Goal: Task Accomplishment & Management: Use online tool/utility

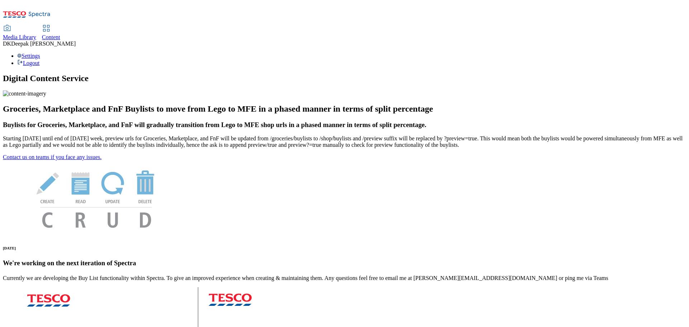
click at [60, 34] on span "Content" at bounding box center [51, 37] width 18 height 6
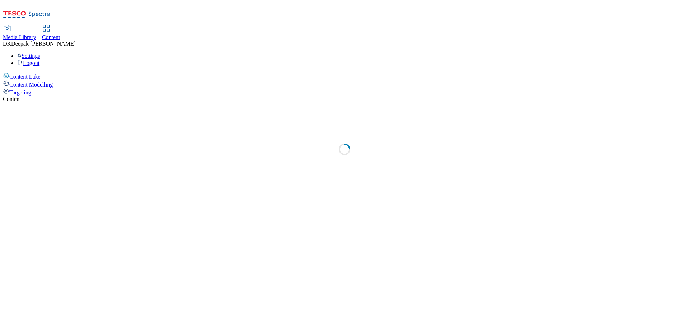
select select "ghs-[GEOGRAPHIC_DATA]"
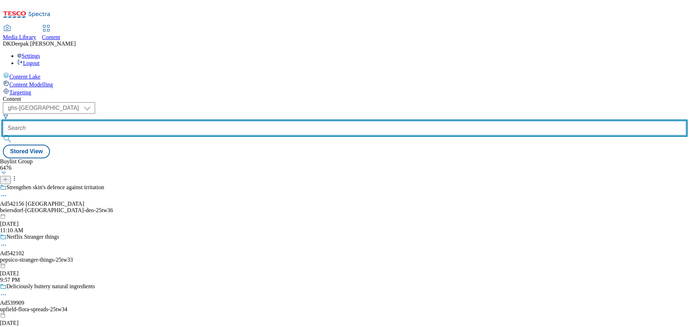
click at [164, 121] on input "text" at bounding box center [344, 128] width 683 height 14
paste input "542288"
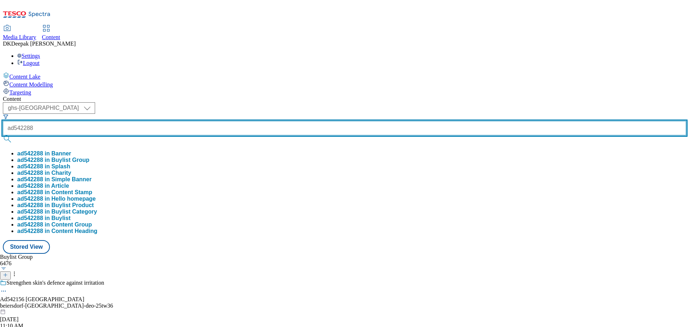
type input "ad542288"
click at [3, 135] on button "submit" at bounding box center [8, 138] width 10 height 7
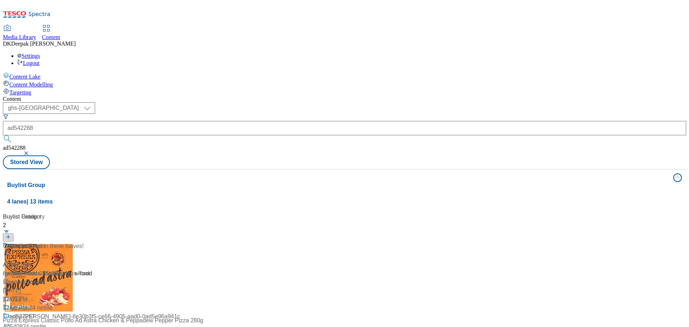
click at [47, 96] on div "Content Lake Content Modelling Targeting" at bounding box center [344, 84] width 683 height 24
click at [93, 242] on div "Ad542288 / genius-foods-25tw36 / genius-foods Oct 8, 2025 12:05 PM" at bounding box center [48, 277] width 90 height 70
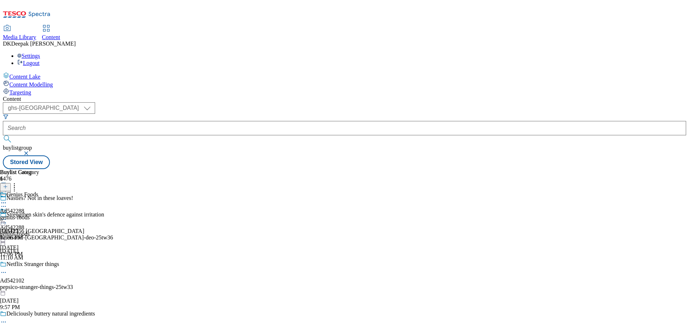
click at [7, 203] on icon at bounding box center [3, 206] width 7 height 7
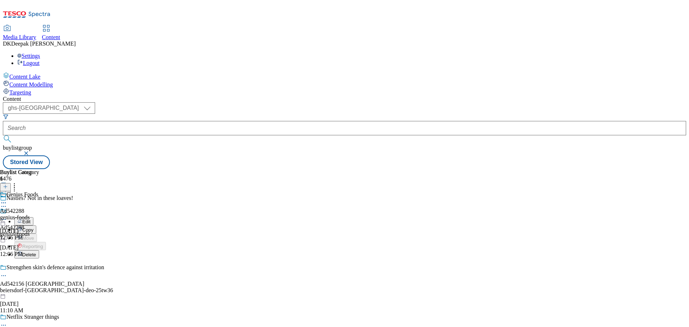
click at [33, 217] on button "Edit" at bounding box center [23, 221] width 19 height 8
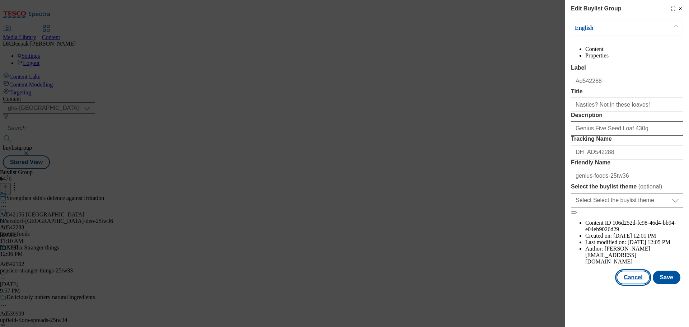
click at [638, 284] on button "Cancel" at bounding box center [632, 277] width 33 height 14
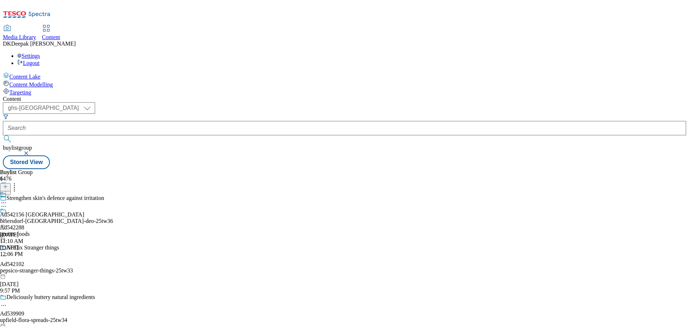
click at [30, 208] on div "Ad542288 genius-foods Oct 8, 2025 12:06 PM" at bounding box center [15, 232] width 30 height 49
click at [7, 216] on icon at bounding box center [3, 219] width 7 height 7
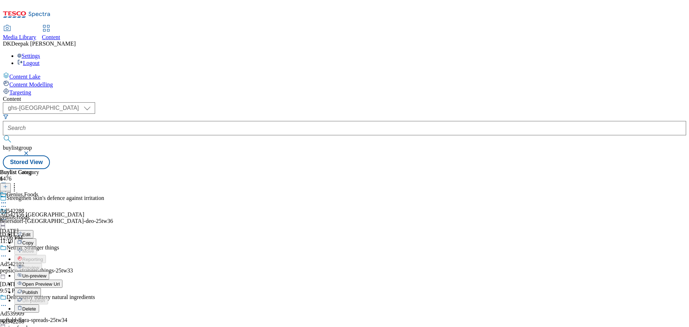
click at [33, 230] on button "Edit" at bounding box center [23, 234] width 19 height 8
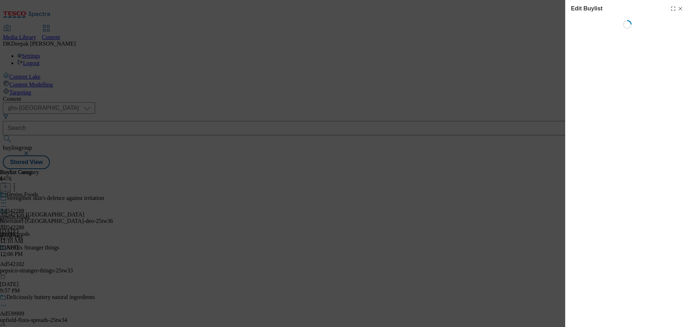
select select "tactical"
select select "supplier funded short term 1-3 weeks"
select select "dunnhumby"
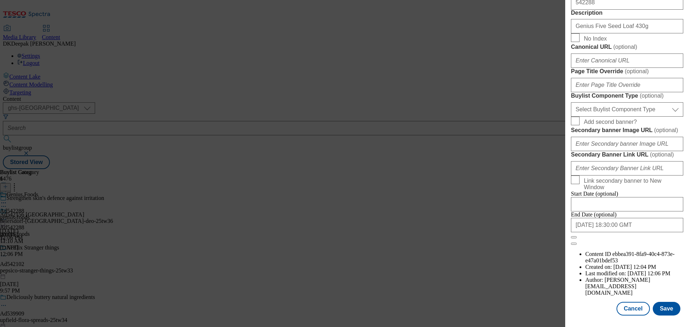
scroll to position [502, 0]
click at [624, 117] on select "Select Buylist Component Type Banner Competition Header Meal" at bounding box center [627, 109] width 112 height 14
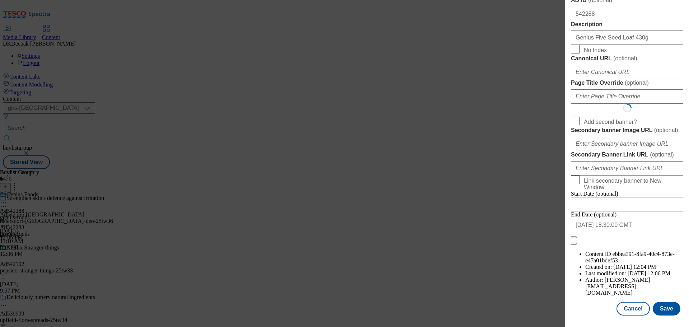
select select "Banner"
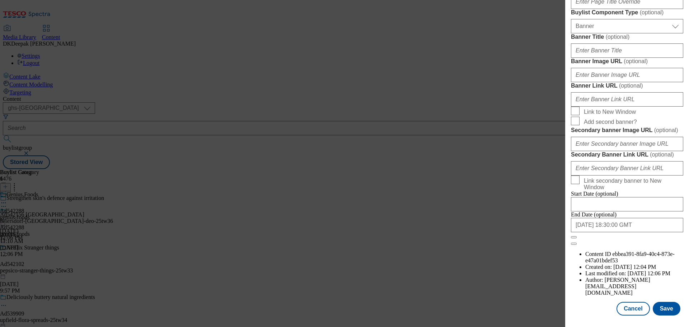
scroll to position [717, 0]
click at [667, 310] on button "Save" at bounding box center [666, 309] width 28 height 14
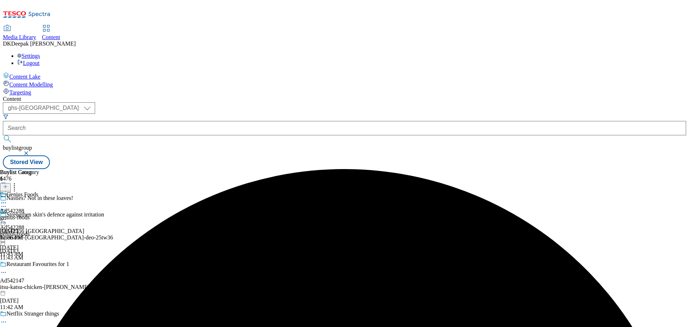
click at [39, 191] on div "Genius Foods Ad542288 genius-foods Oct 8, 2025 12:06 PM" at bounding box center [19, 215] width 39 height 49
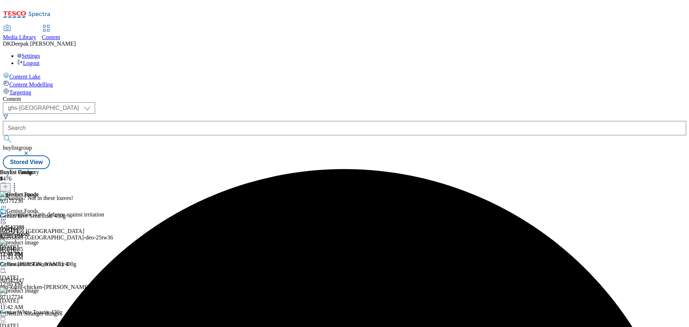
click at [7, 216] on icon at bounding box center [3, 219] width 7 height 7
click at [33, 230] on button "Edit" at bounding box center [23, 234] width 19 height 8
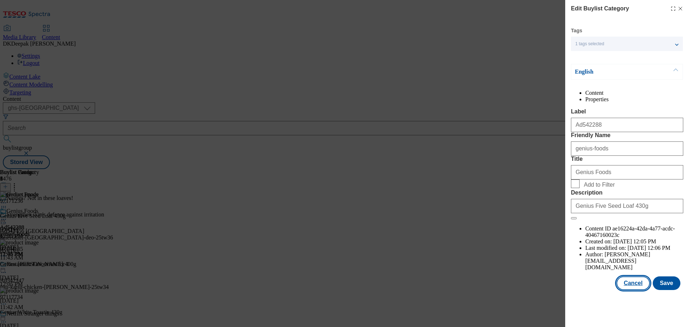
click at [637, 290] on button "Cancel" at bounding box center [632, 283] width 33 height 14
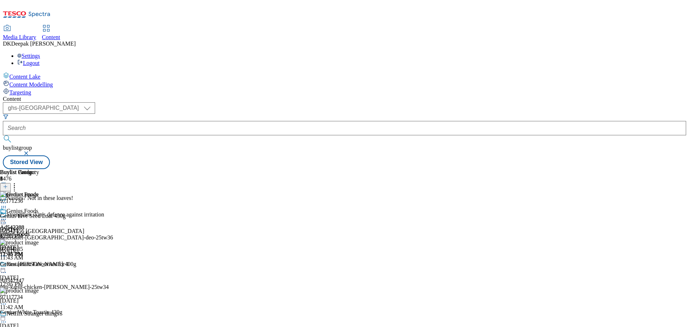
click at [7, 216] on icon at bounding box center [3, 219] width 7 height 7
click at [60, 281] on span "Open Preview Url" at bounding box center [40, 283] width 37 height 5
click at [7, 216] on icon at bounding box center [3, 219] width 7 height 7
click at [46, 273] on span "Un-preview" at bounding box center [34, 275] width 24 height 5
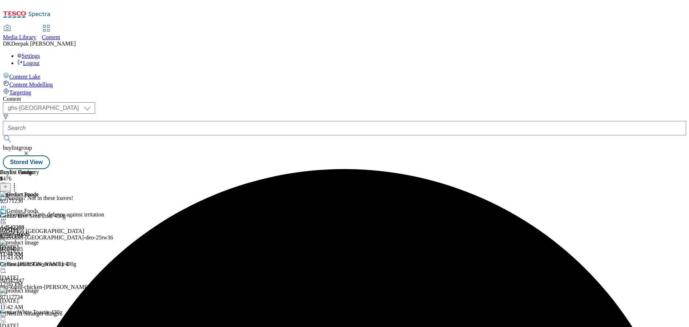
click at [7, 216] on icon at bounding box center [3, 219] width 7 height 7
click at [39, 265] on span "Preview" at bounding box center [30, 267] width 17 height 5
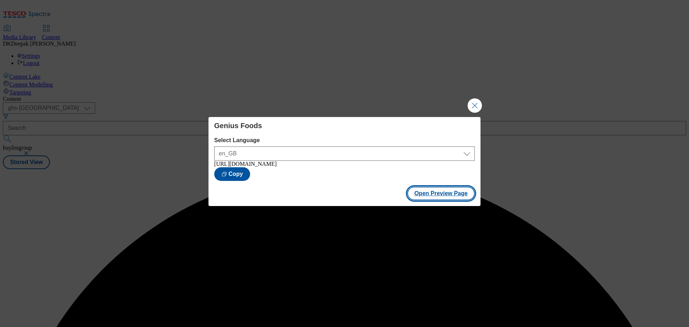
click at [443, 193] on button "Open Preview Page" at bounding box center [441, 194] width 68 height 14
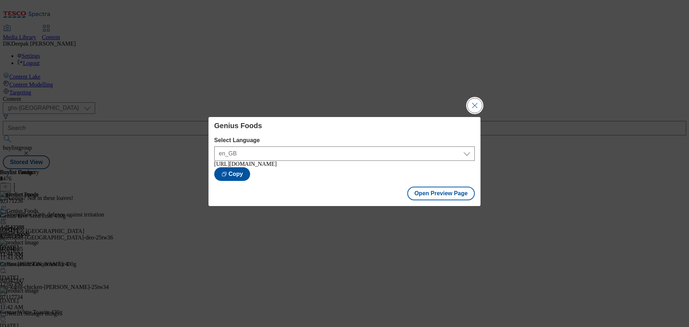
click at [476, 105] on button "Close Modal" at bounding box center [474, 105] width 14 height 14
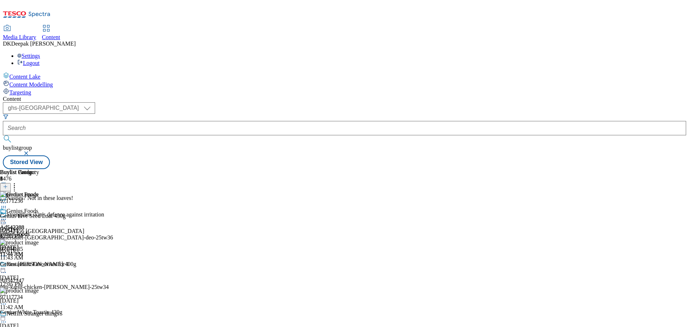
click at [7, 216] on icon at bounding box center [3, 219] width 7 height 7
click at [46, 273] on span "Un-preview" at bounding box center [34, 275] width 24 height 5
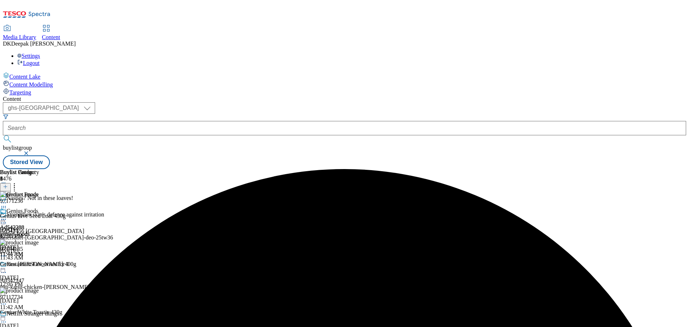
click at [7, 216] on icon at bounding box center [3, 219] width 7 height 7
click at [39, 265] on span "Preview" at bounding box center [30, 267] width 17 height 5
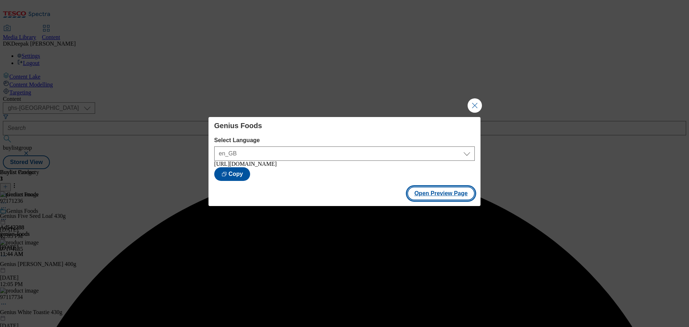
click at [444, 192] on button "Open Preview Page" at bounding box center [441, 194] width 68 height 14
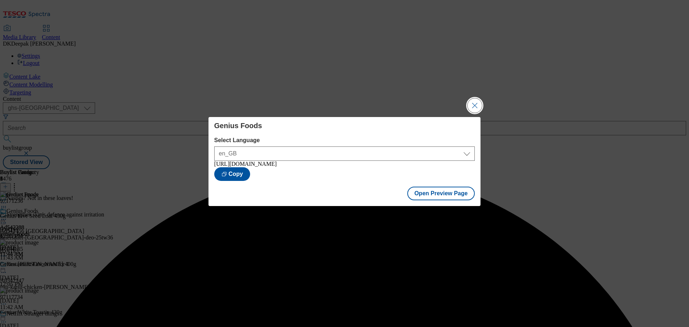
click at [473, 101] on button "Close Modal" at bounding box center [474, 105] width 14 height 14
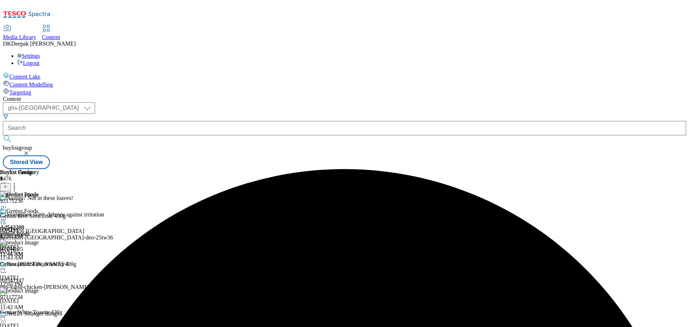
click at [7, 216] on icon at bounding box center [3, 219] width 7 height 7
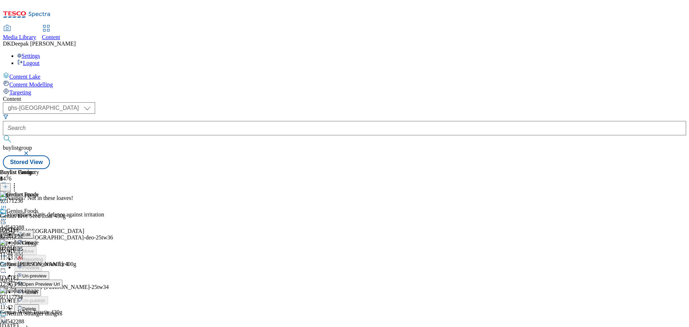
click at [46, 273] on span "Un-preview" at bounding box center [34, 275] width 24 height 5
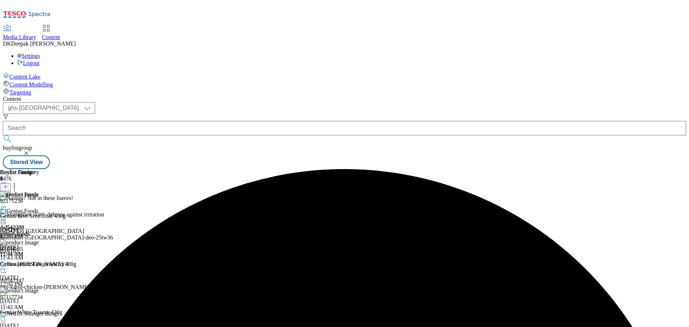
click at [39, 208] on div "Genius Foods Ad542288 genius-foods Oct 9, 2025 11:44 AM" at bounding box center [19, 232] width 39 height 49
click at [39, 208] on div "Genius Foods" at bounding box center [19, 216] width 39 height 16
click at [7, 216] on icon at bounding box center [3, 219] width 7 height 7
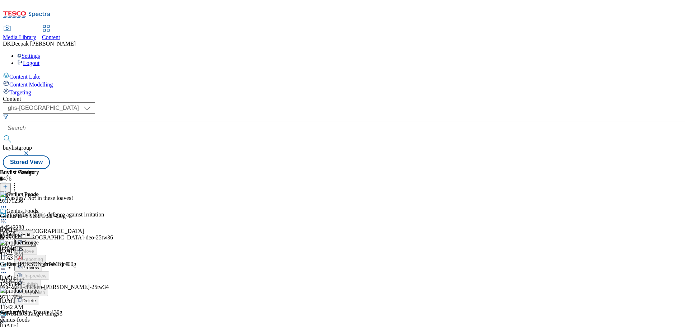
click at [39, 265] on span "Preview" at bounding box center [30, 267] width 17 height 5
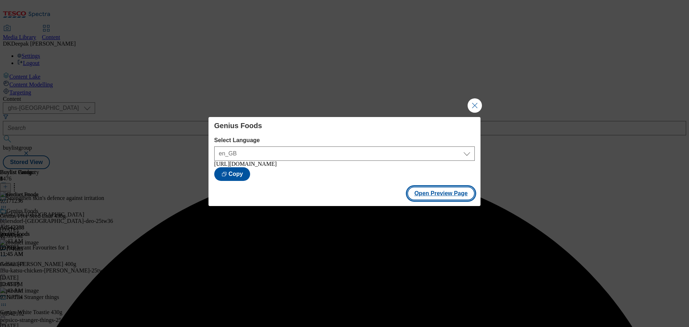
click at [440, 192] on button "Open Preview Page" at bounding box center [441, 194] width 68 height 14
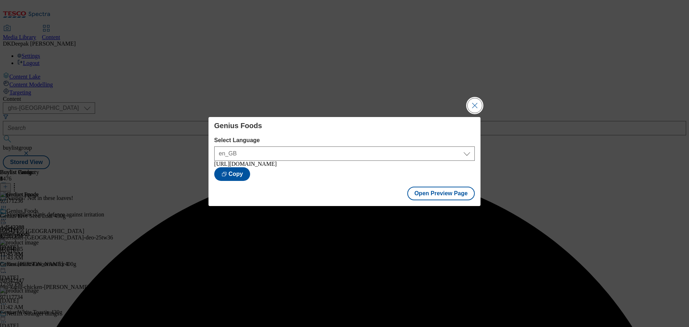
click at [474, 99] on button "Close Modal" at bounding box center [474, 105] width 14 height 14
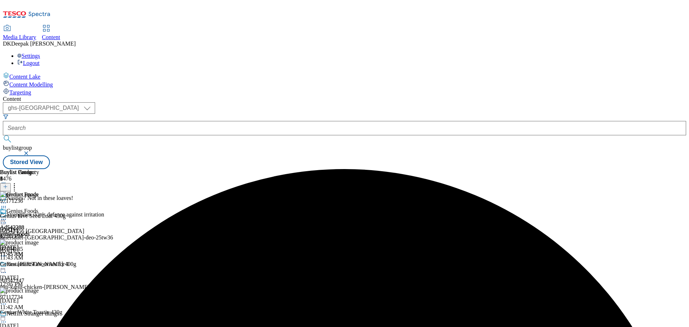
click at [7, 216] on icon at bounding box center [3, 219] width 7 height 7
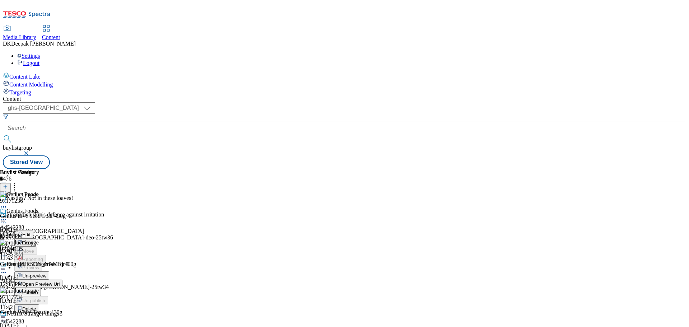
click at [60, 281] on span "Open Preview Url" at bounding box center [40, 283] width 37 height 5
click at [7, 216] on icon at bounding box center [3, 219] width 7 height 7
click at [38, 289] on span "Publish" at bounding box center [30, 291] width 16 height 5
